Goal: Task Accomplishment & Management: Manage account settings

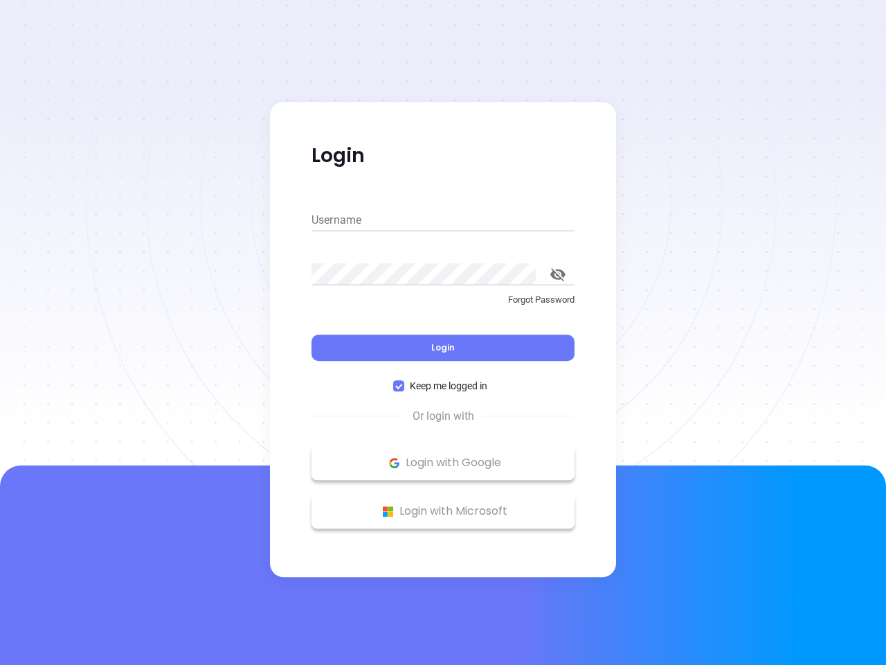
click at [443, 332] on div "Login" at bounding box center [443, 339] width 263 height 43
click at [443, 220] on input "Username" at bounding box center [443, 220] width 263 height 22
click at [558, 274] on icon "toggle password visibility" at bounding box center [557, 274] width 15 height 13
click at [443, 348] on span "Login" at bounding box center [443, 347] width 24 height 12
click at [443, 386] on span "Keep me logged in" at bounding box center [448, 385] width 89 height 15
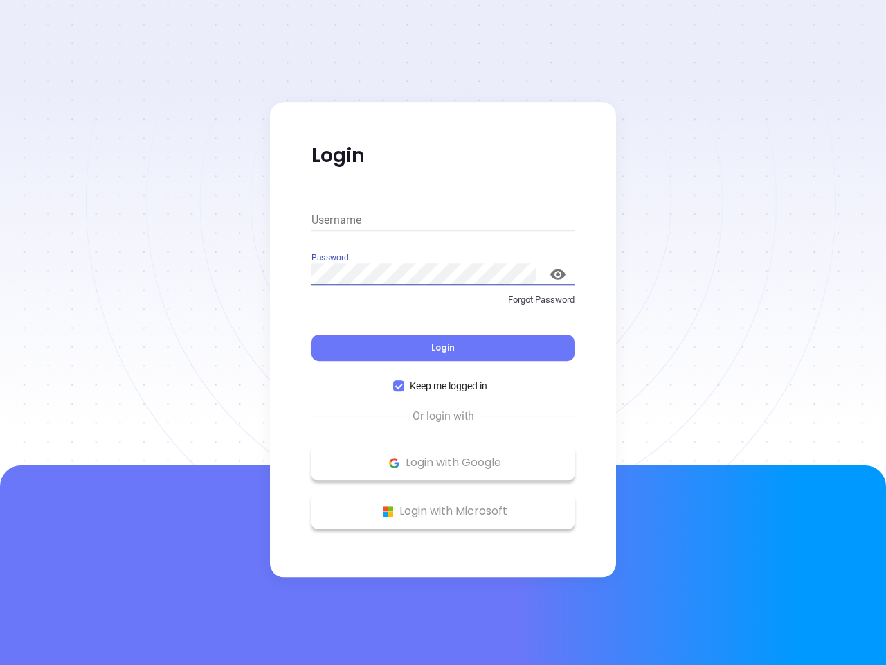
click at [404, 386] on input "Keep me logged in" at bounding box center [398, 385] width 11 height 11
checkbox input "false"
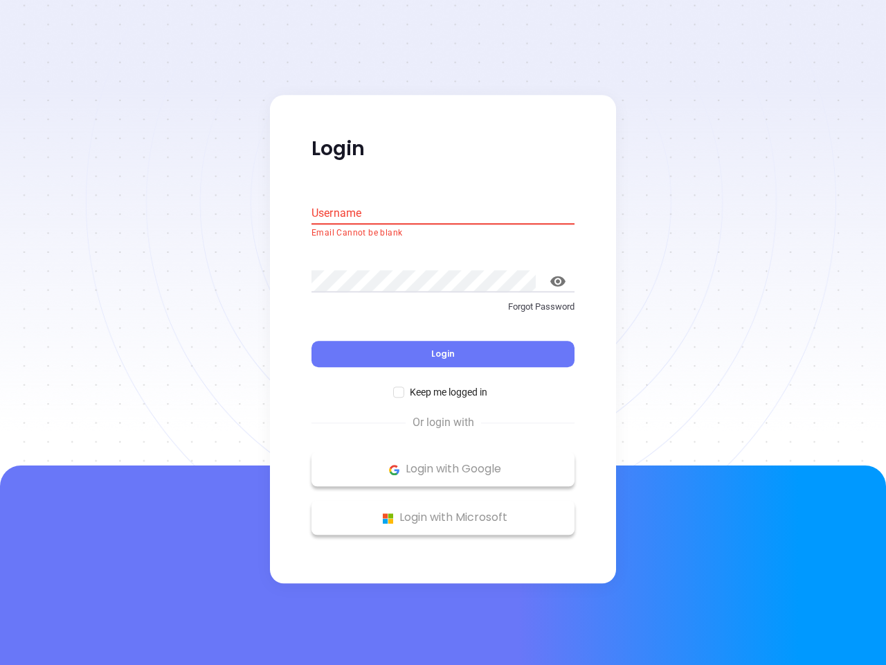
click at [443, 462] on p "Login with Google" at bounding box center [442, 469] width 249 height 21
click at [443, 511] on p "Login with Microsoft" at bounding box center [442, 517] width 249 height 21
